Goal: Register for event/course

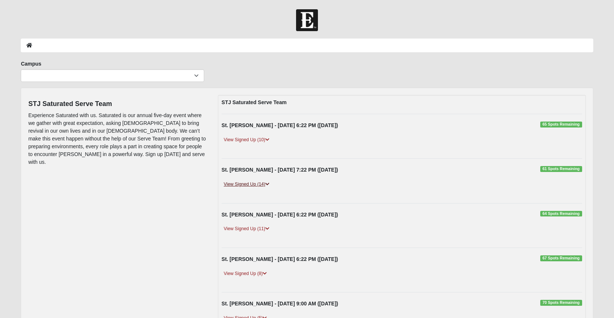
click at [268, 184] on icon at bounding box center [267, 184] width 4 height 4
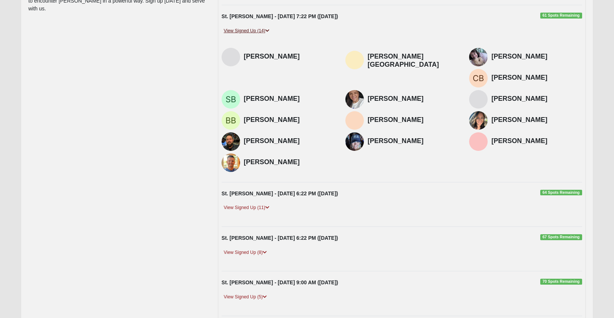
scroll to position [154, 0]
click at [241, 203] on link "View Signed Up (11)" at bounding box center [247, 207] width 50 height 8
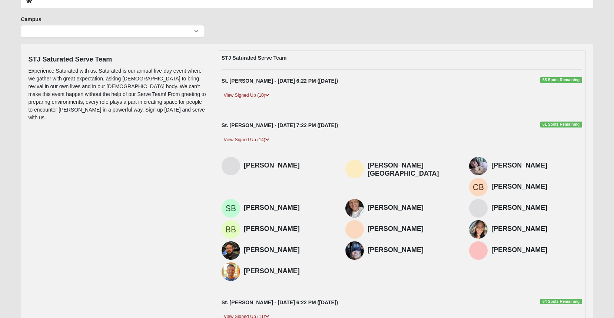
scroll to position [39, 0]
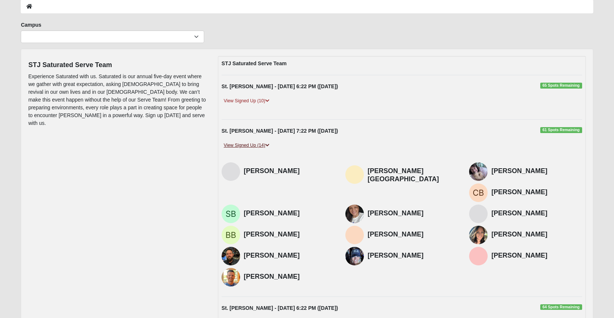
click at [248, 146] on link "View Signed Up (14)" at bounding box center [247, 146] width 50 height 8
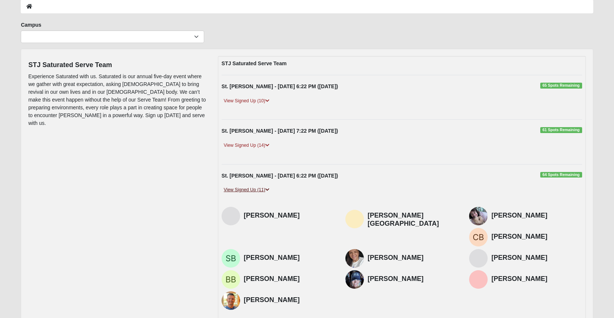
click at [248, 189] on link "View Signed Up (11)" at bounding box center [247, 190] width 50 height 8
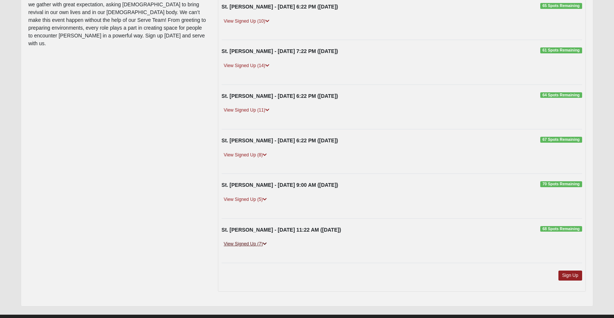
scroll to position [134, 0]
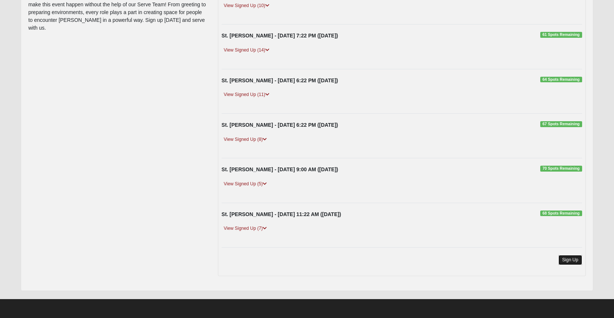
click at [564, 260] on link "Sign Up" at bounding box center [570, 260] width 24 height 10
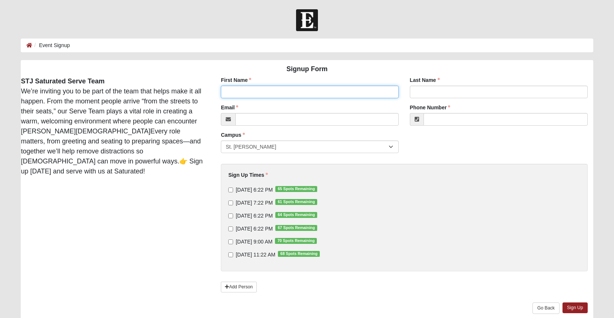
click at [253, 92] on input "First Name" at bounding box center [310, 92] width 178 height 13
type input "[PERSON_NAME]"
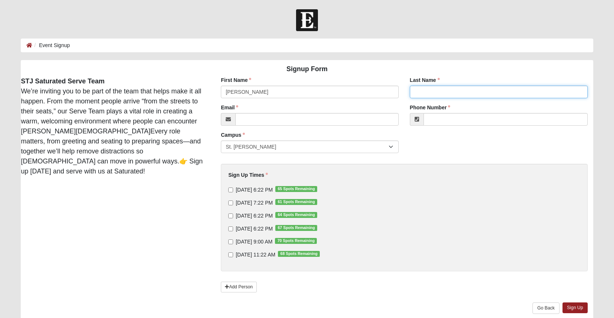
type input "[PERSON_NAME]"
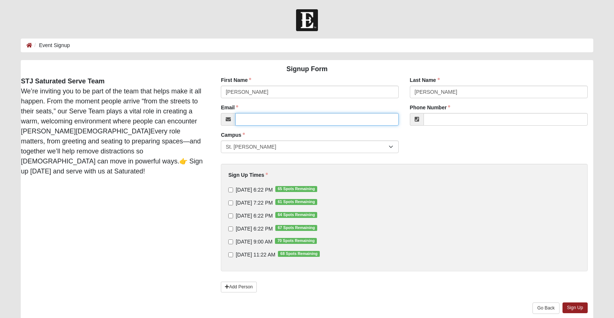
type input "[EMAIL_ADDRESS][DOMAIN_NAME]"
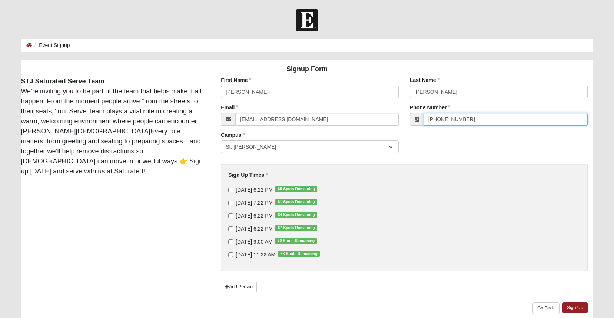
drag, startPoint x: 471, startPoint y: 120, endPoint x: 420, endPoint y: 120, distance: 50.8
click at [420, 120] on div "[PHONE_NUMBER]" at bounding box center [499, 119] width 178 height 13
type input "r"
click at [435, 119] on input "4600516815" at bounding box center [506, 119] width 164 height 13
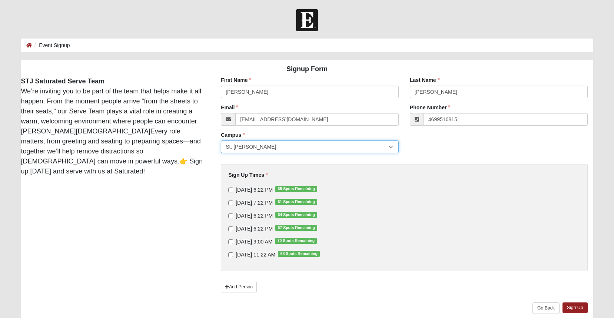
type input "[PHONE_NUMBER]"
click at [230, 204] on input "[DATE] 7:22 PM 61 Spots Remaining" at bounding box center [230, 202] width 5 height 5
checkbox input "true"
click at [231, 215] on input "[DATE] 6:22 PM 64 Spots Remaining" at bounding box center [230, 215] width 5 height 5
checkbox input "true"
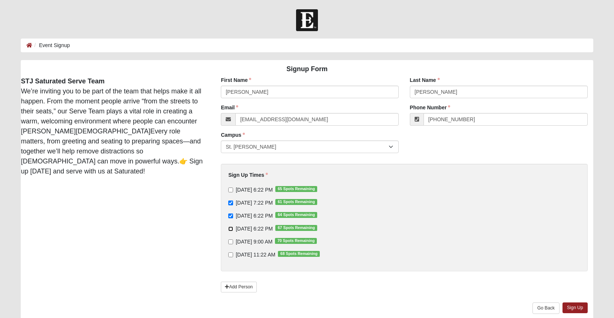
click at [232, 228] on input "[DATE] 6:22 PM 67 Spots Remaining" at bounding box center [230, 228] width 5 height 5
checkbox input "true"
click at [232, 242] on input "[DATE] 9:00 AM 70 Spots Remaining" at bounding box center [230, 241] width 5 height 5
checkbox input "true"
click at [231, 254] on input "[DATE] 11:22 AM 68 Spots Remaining" at bounding box center [230, 254] width 5 height 5
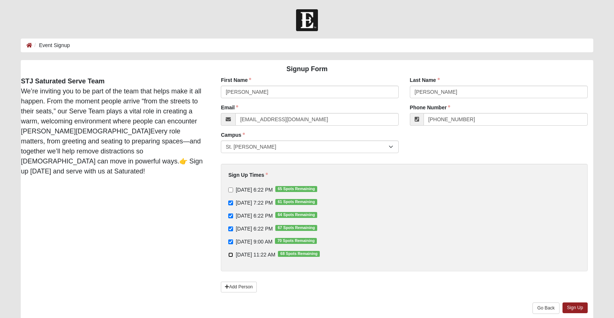
checkbox input "true"
click at [580, 305] on link "Sign Up" at bounding box center [574, 307] width 25 height 11
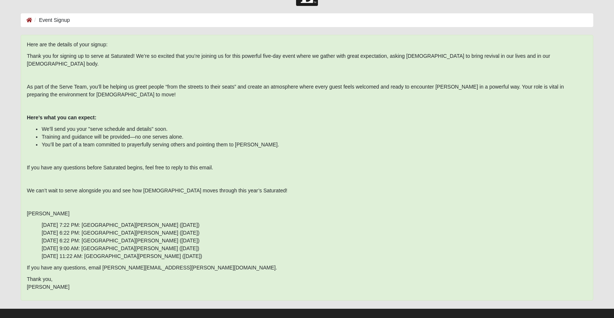
scroll to position [29, 0]
